Goal: Information Seeking & Learning: Learn about a topic

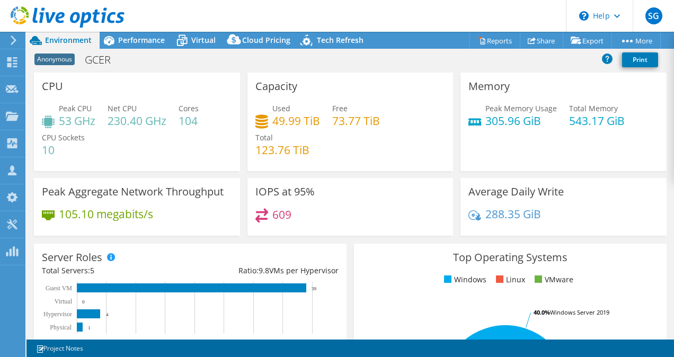
select select "USD"
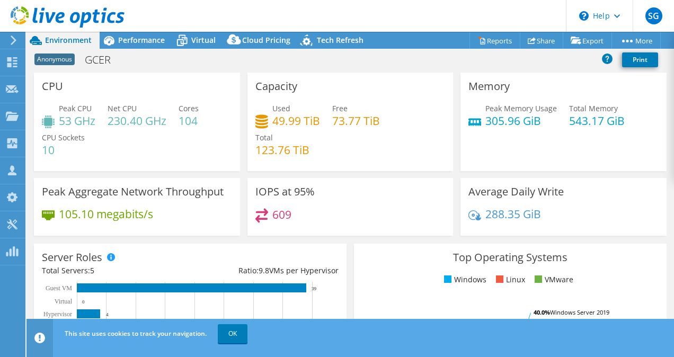
click at [408, 223] on div "609" at bounding box center [350, 219] width 190 height 23
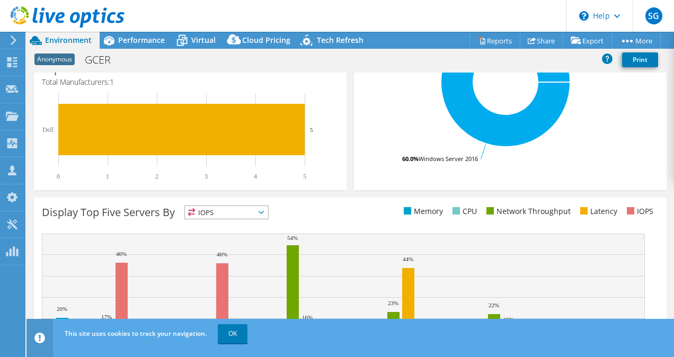
scroll to position [378, 0]
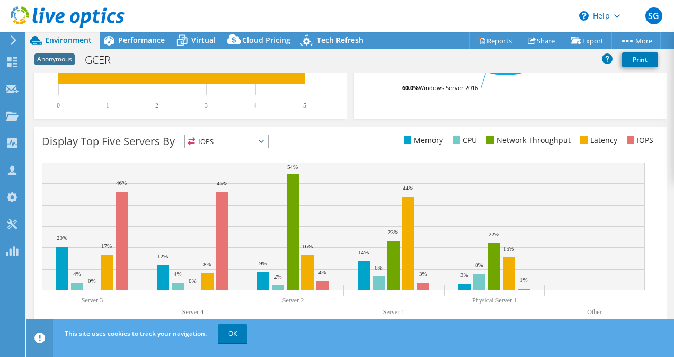
click at [238, 141] on span "IOPS" at bounding box center [226, 141] width 83 height 13
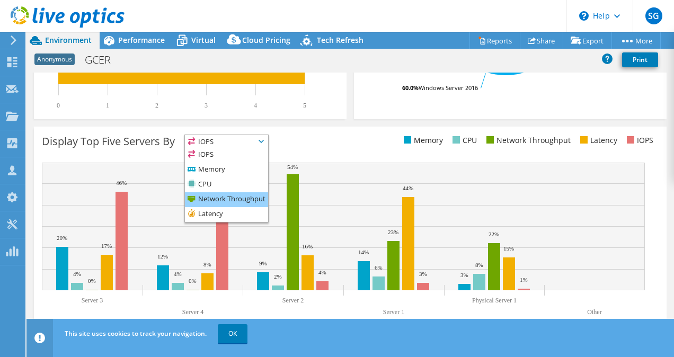
click at [231, 196] on li "Network Throughput" at bounding box center [226, 199] width 83 height 15
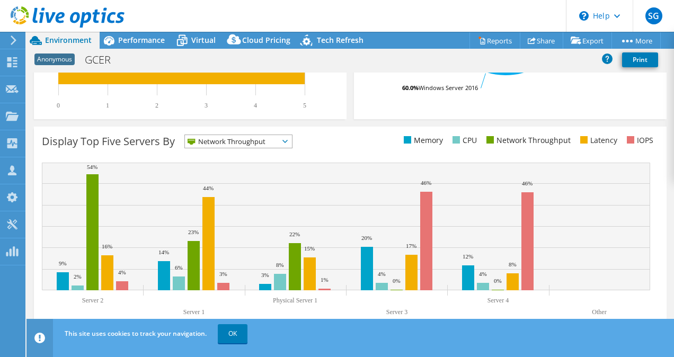
click at [260, 141] on span "Network Throughput" at bounding box center [232, 141] width 94 height 13
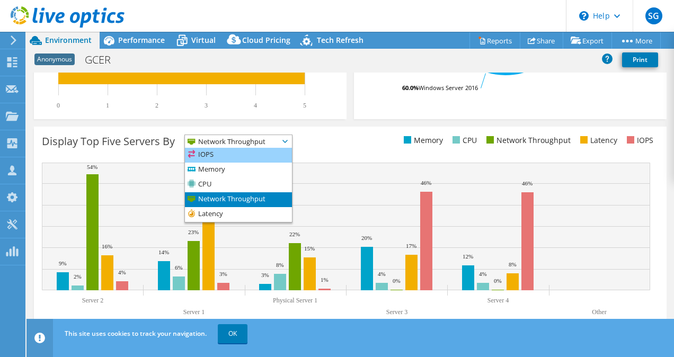
click at [248, 156] on li "IOPS" at bounding box center [238, 155] width 107 height 15
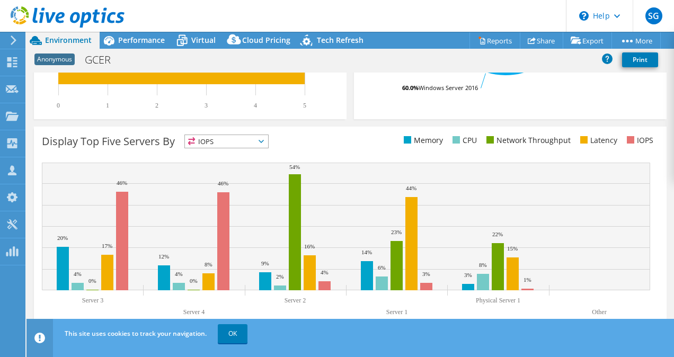
click at [252, 139] on span "IOPS" at bounding box center [220, 141] width 70 height 13
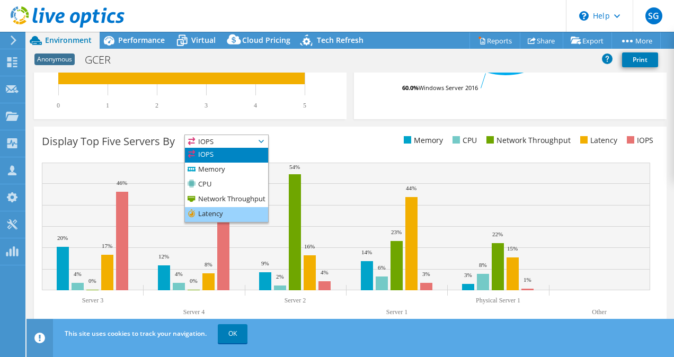
click at [230, 213] on li "Latency" at bounding box center [226, 214] width 83 height 15
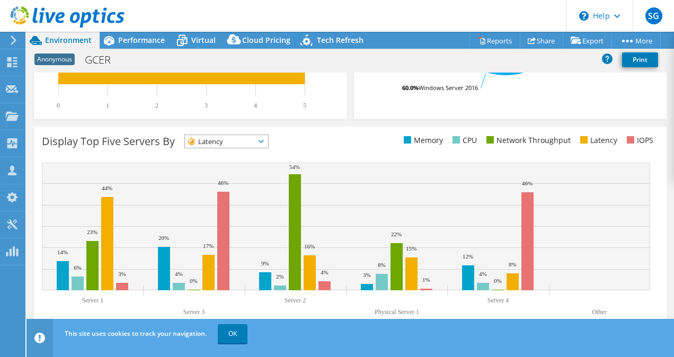
click at [242, 141] on span "Latency" at bounding box center [220, 141] width 70 height 13
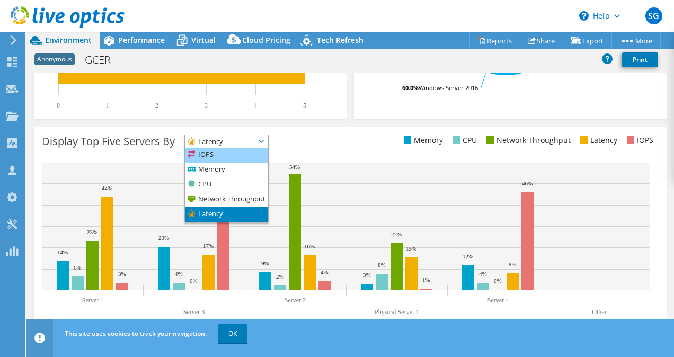
click at [228, 156] on li "IOPS" at bounding box center [226, 155] width 83 height 15
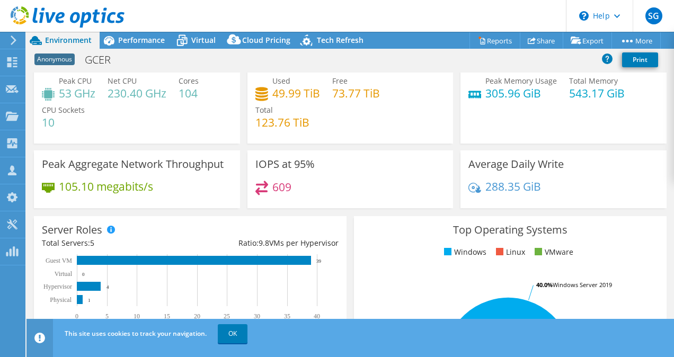
scroll to position [0, 0]
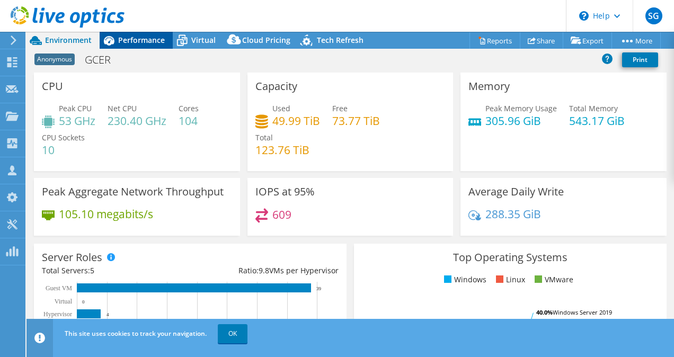
click at [129, 41] on span "Performance" at bounding box center [141, 40] width 47 height 10
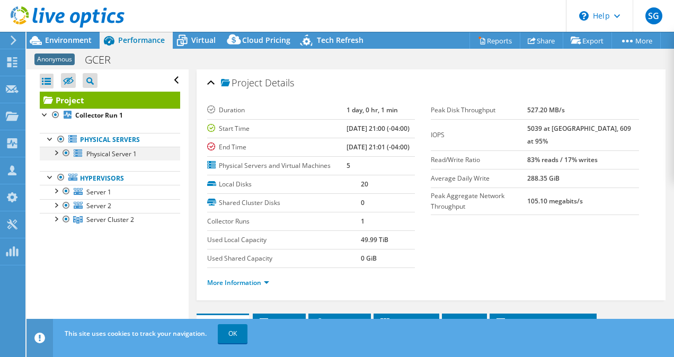
click at [56, 150] on div at bounding box center [55, 152] width 11 height 11
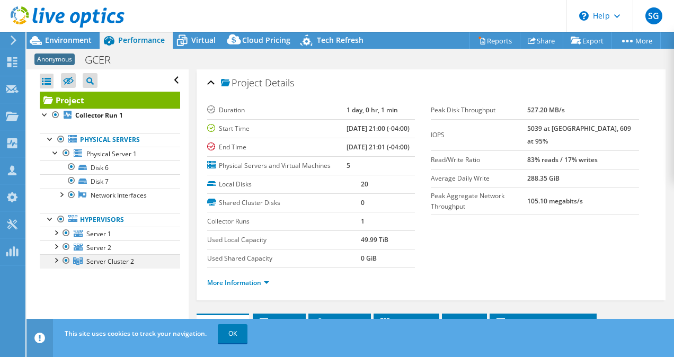
click at [57, 258] on div at bounding box center [55, 259] width 11 height 11
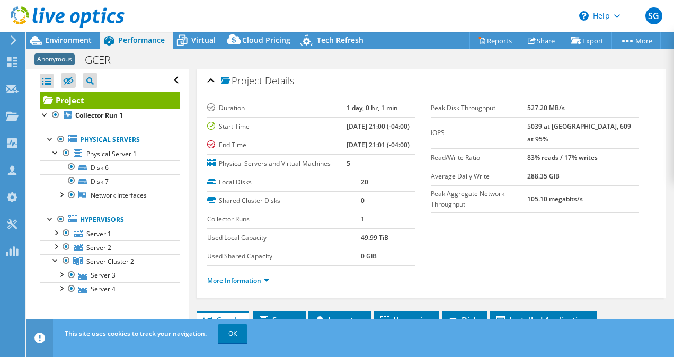
scroll to position [1, 0]
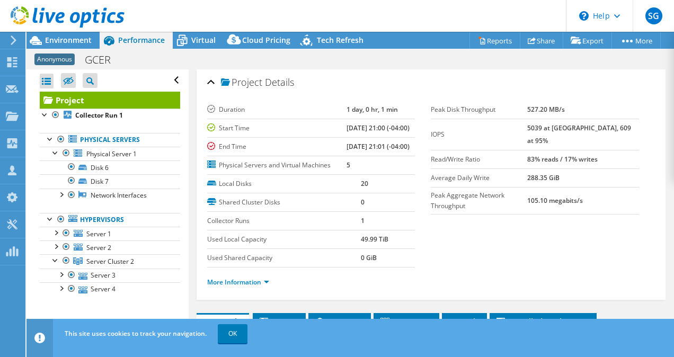
click at [67, 117] on use at bounding box center [67, 117] width 4 height 7
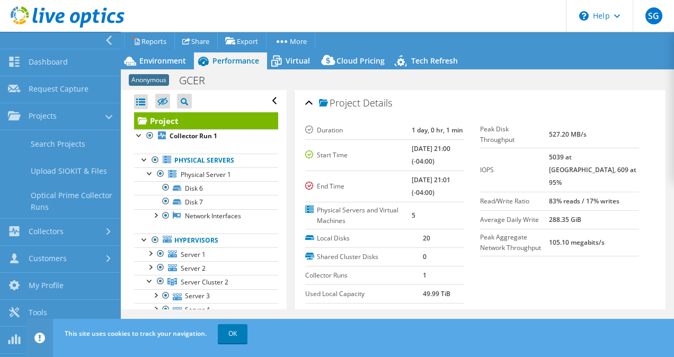
click at [105, 43] on icon at bounding box center [109, 40] width 8 height 10
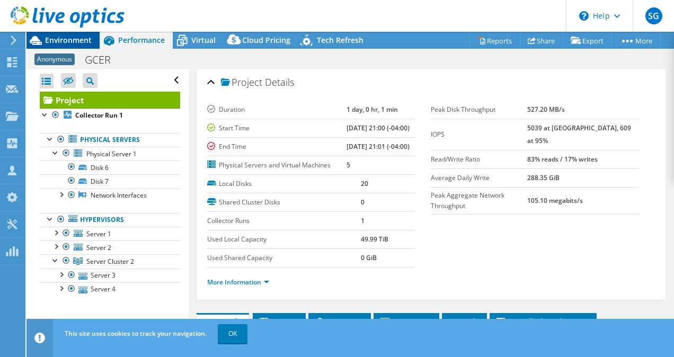
click at [72, 38] on span "Environment" at bounding box center [68, 40] width 47 height 10
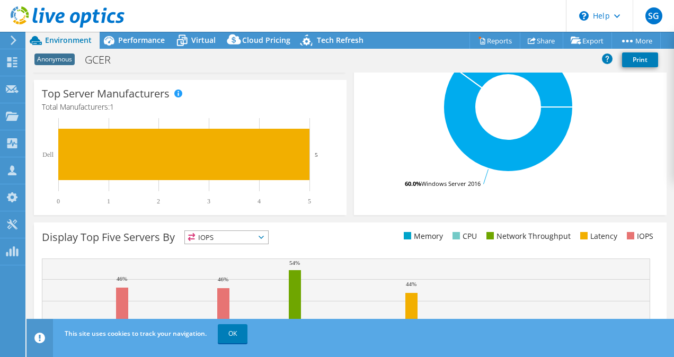
scroll to position [378, 0]
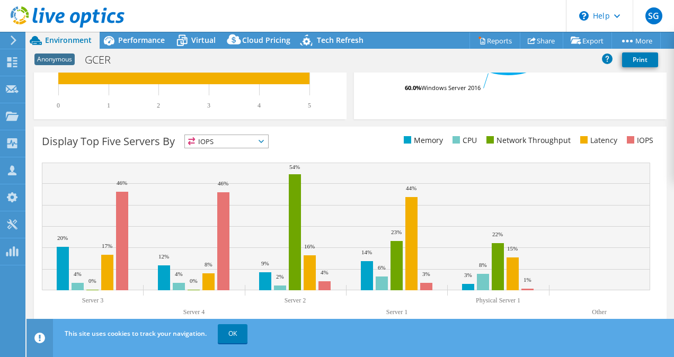
click at [246, 144] on span "IOPS" at bounding box center [220, 141] width 70 height 13
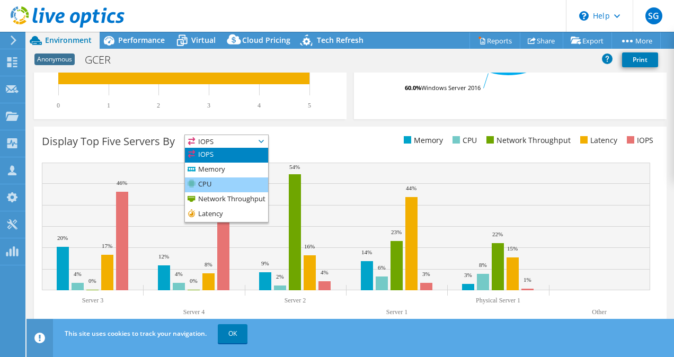
click at [233, 179] on li "CPU" at bounding box center [226, 184] width 83 height 15
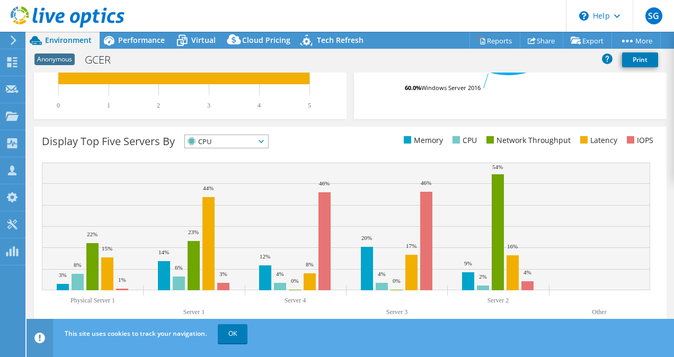
click at [233, 138] on span "CPU" at bounding box center [220, 141] width 70 height 13
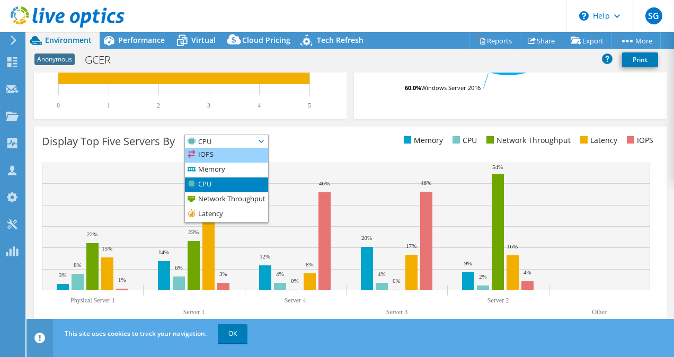
click at [218, 156] on li "IOPS" at bounding box center [226, 155] width 83 height 15
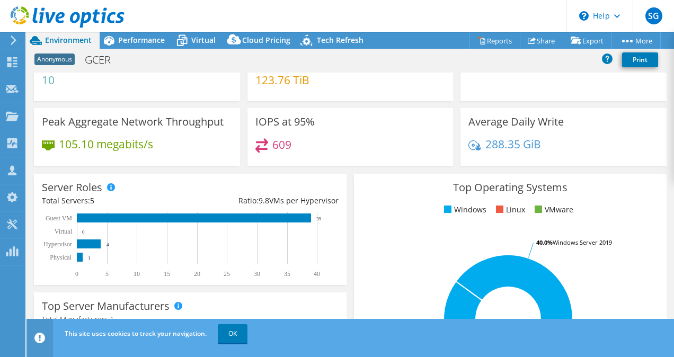
scroll to position [69, 0]
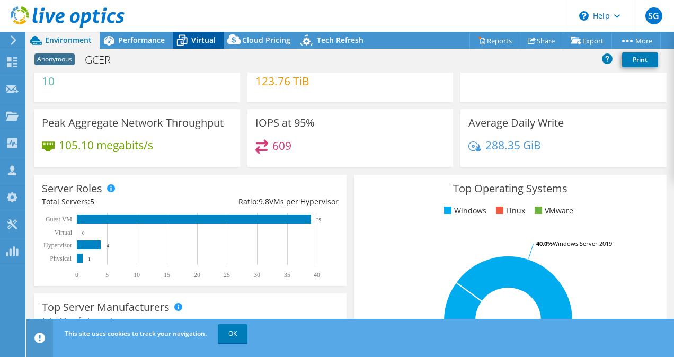
click at [212, 37] on span "Virtual" at bounding box center [203, 40] width 24 height 10
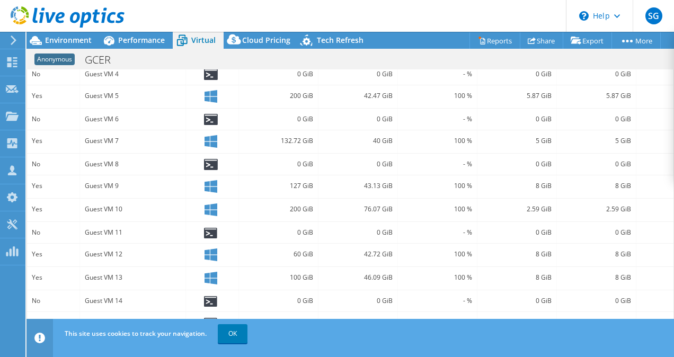
scroll to position [345, 0]
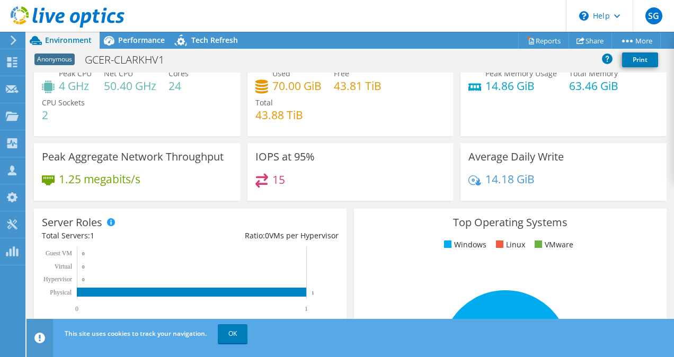
scroll to position [48, 0]
